Goal: Register for event/course

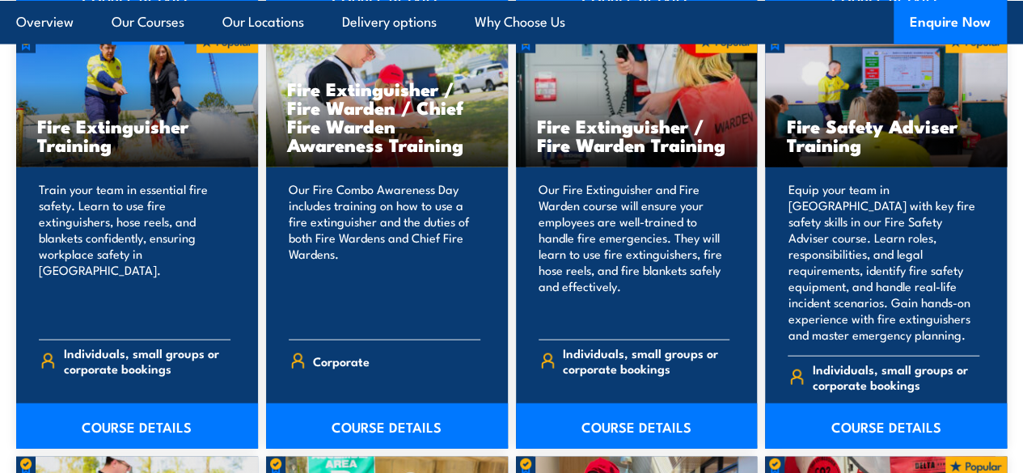
scroll to position [1735, 0]
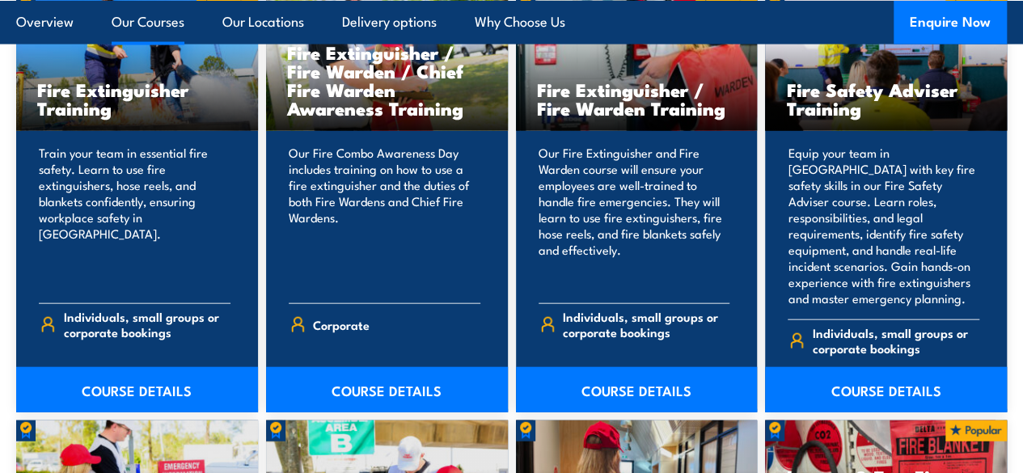
click at [149, 408] on link "COURSE DETAILS" at bounding box center [137, 389] width 242 height 45
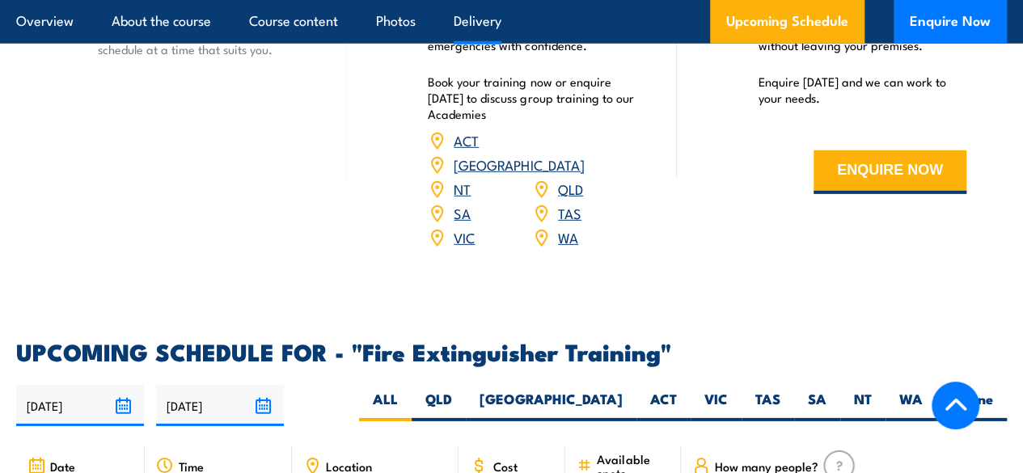
scroll to position [2411, 0]
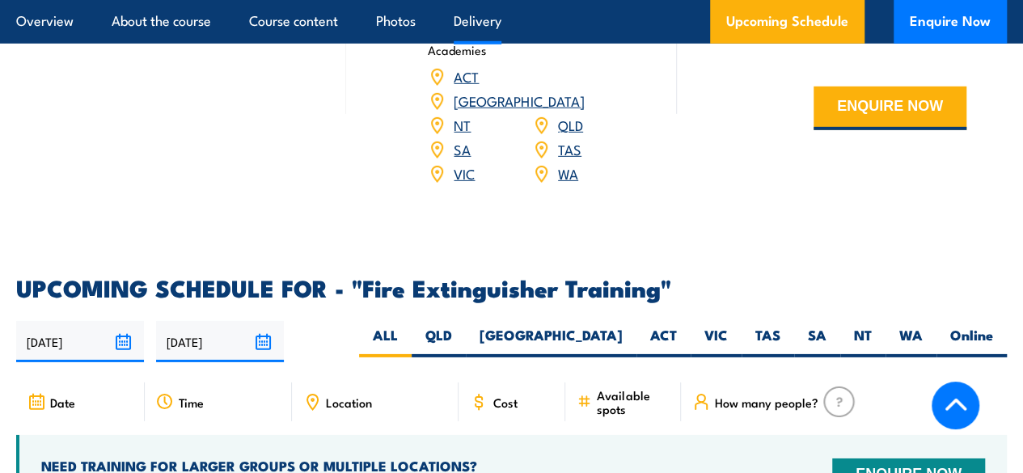
click at [464, 158] on link "SA" at bounding box center [462, 148] width 17 height 19
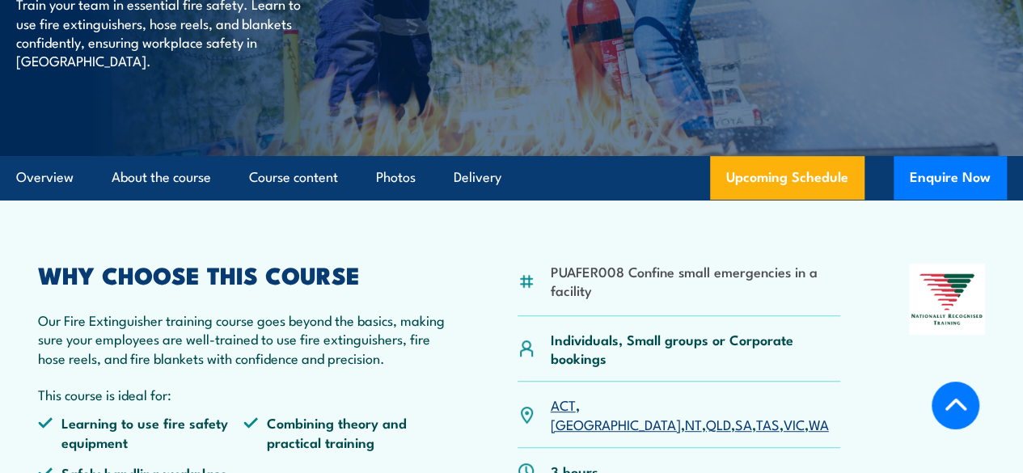
scroll to position [92, 0]
